Goal: Task Accomplishment & Management: Manage account settings

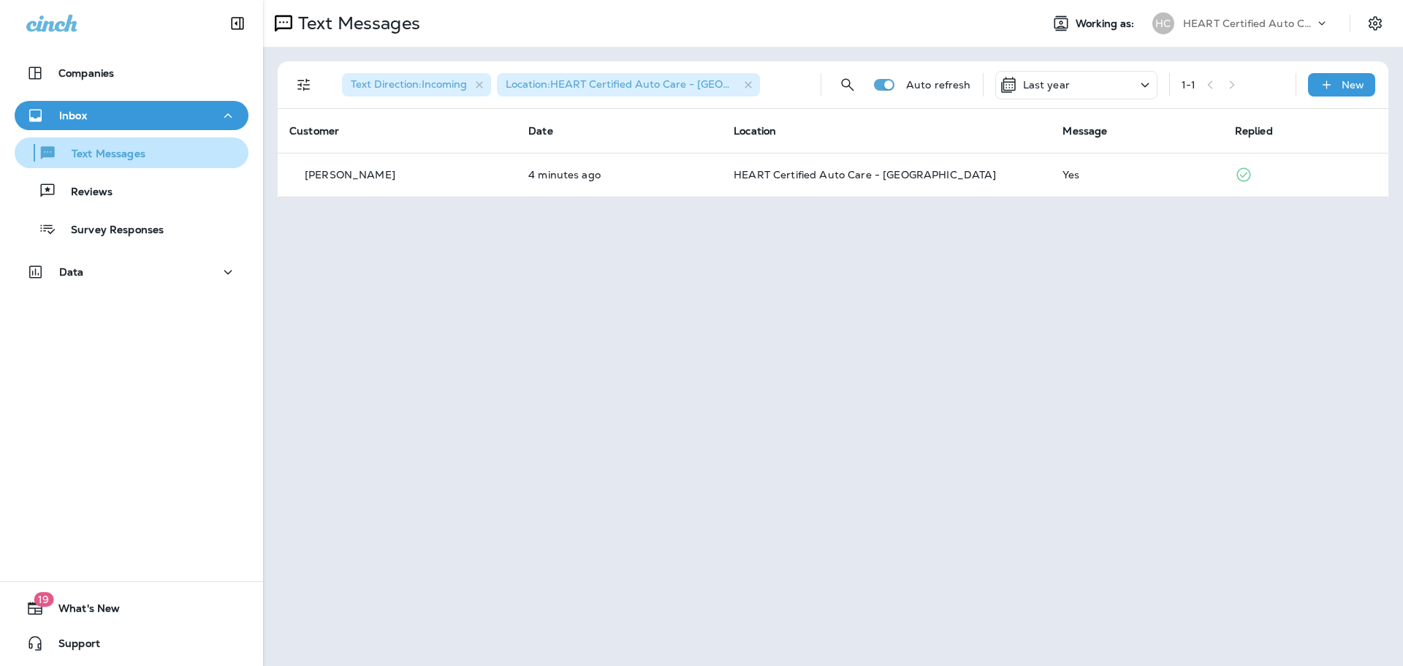
click at [122, 154] on p "Text Messages" at bounding box center [101, 155] width 88 height 14
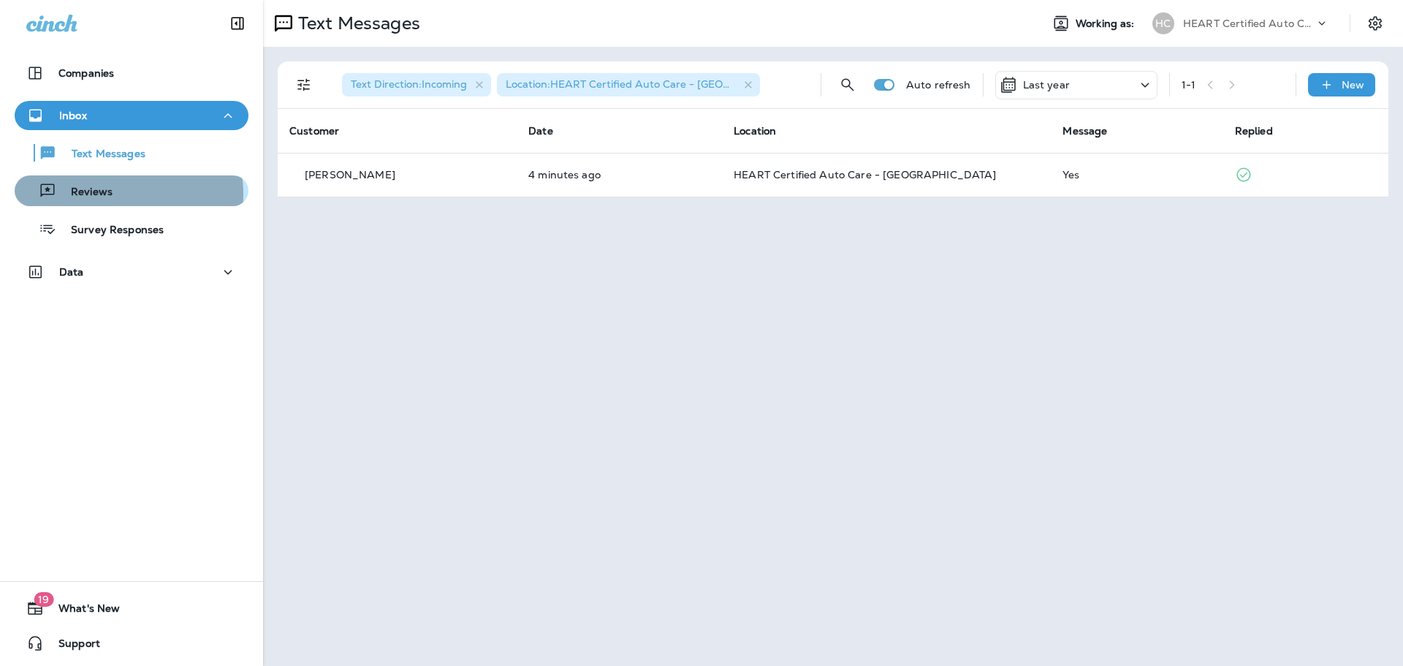
click at [107, 194] on p "Reviews" at bounding box center [84, 193] width 56 height 14
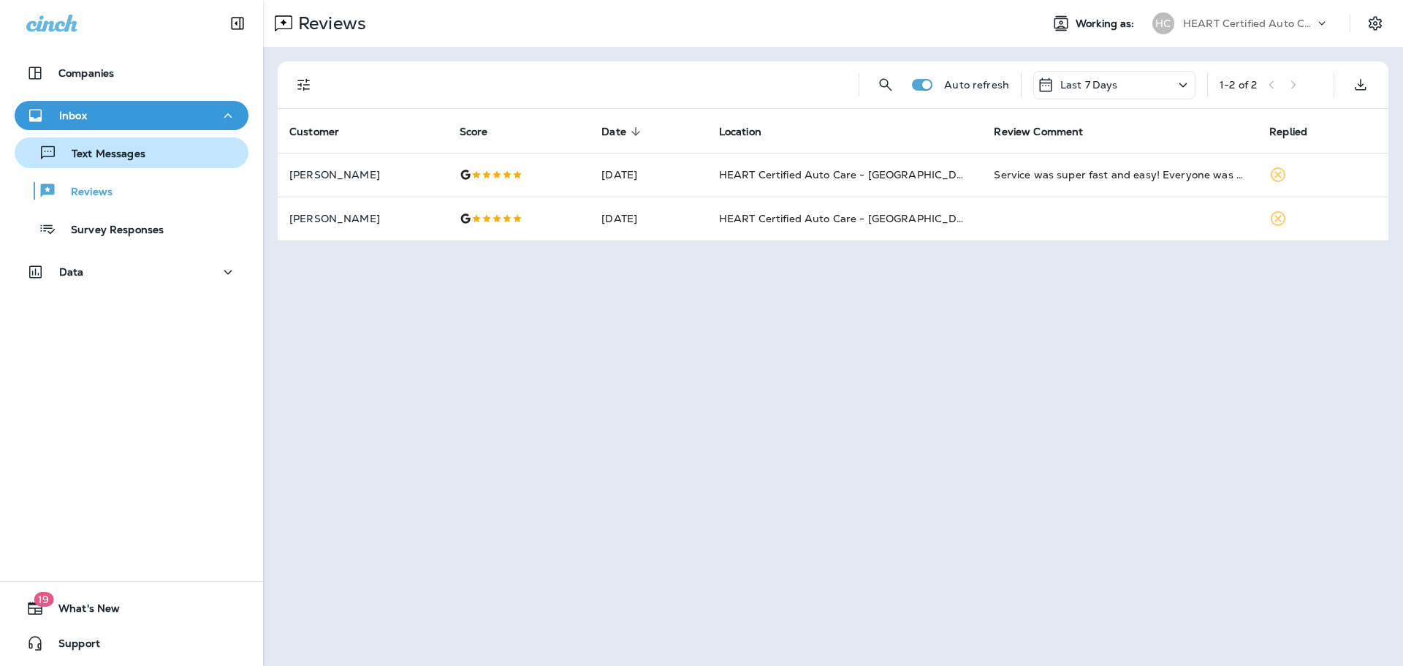
click at [113, 155] on p "Text Messages" at bounding box center [101, 155] width 88 height 14
